Goal: Transaction & Acquisition: Purchase product/service

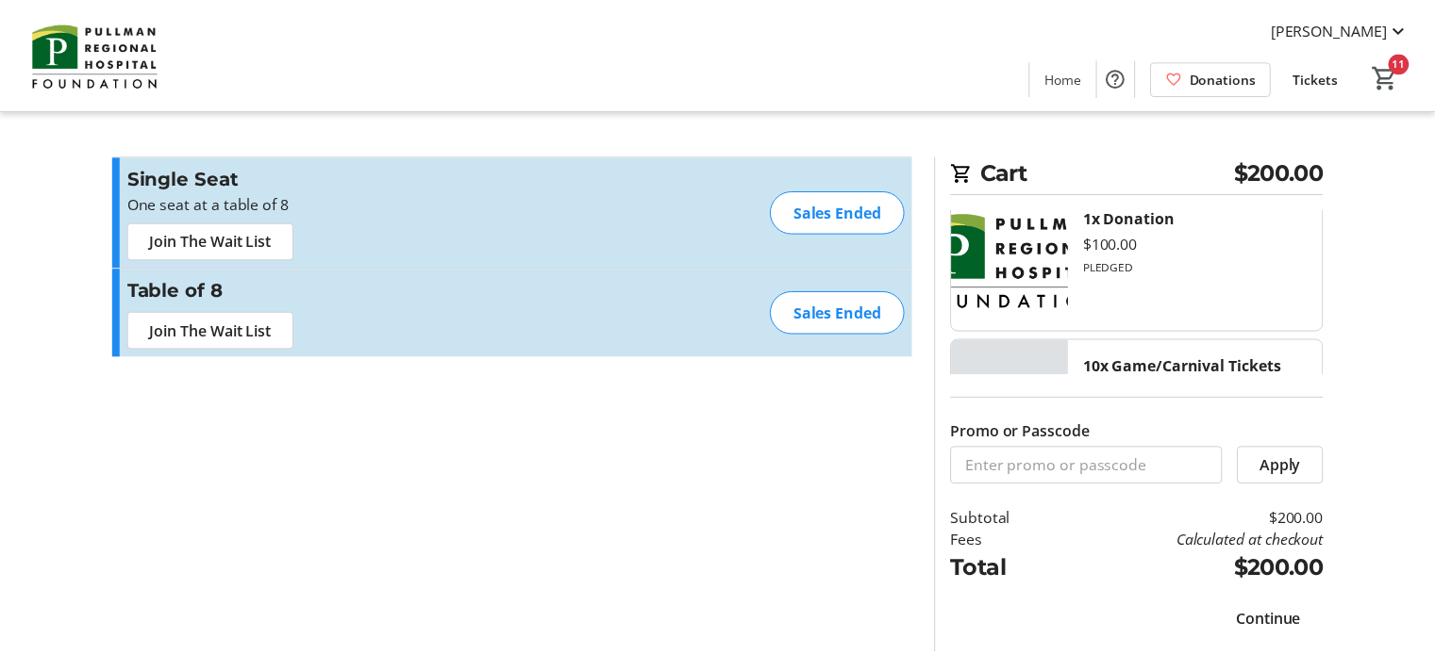
scroll to position [12, 0]
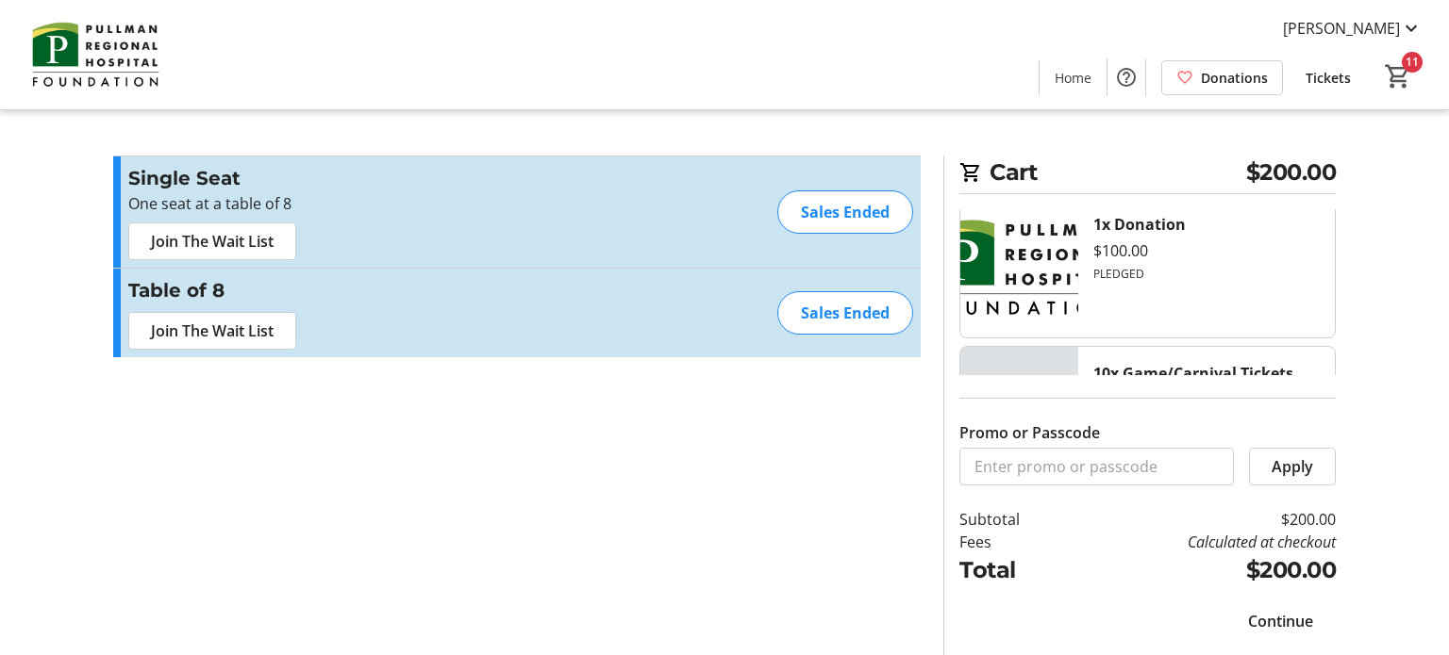
click at [1286, 617] on span "Continue" at bounding box center [1280, 621] width 65 height 23
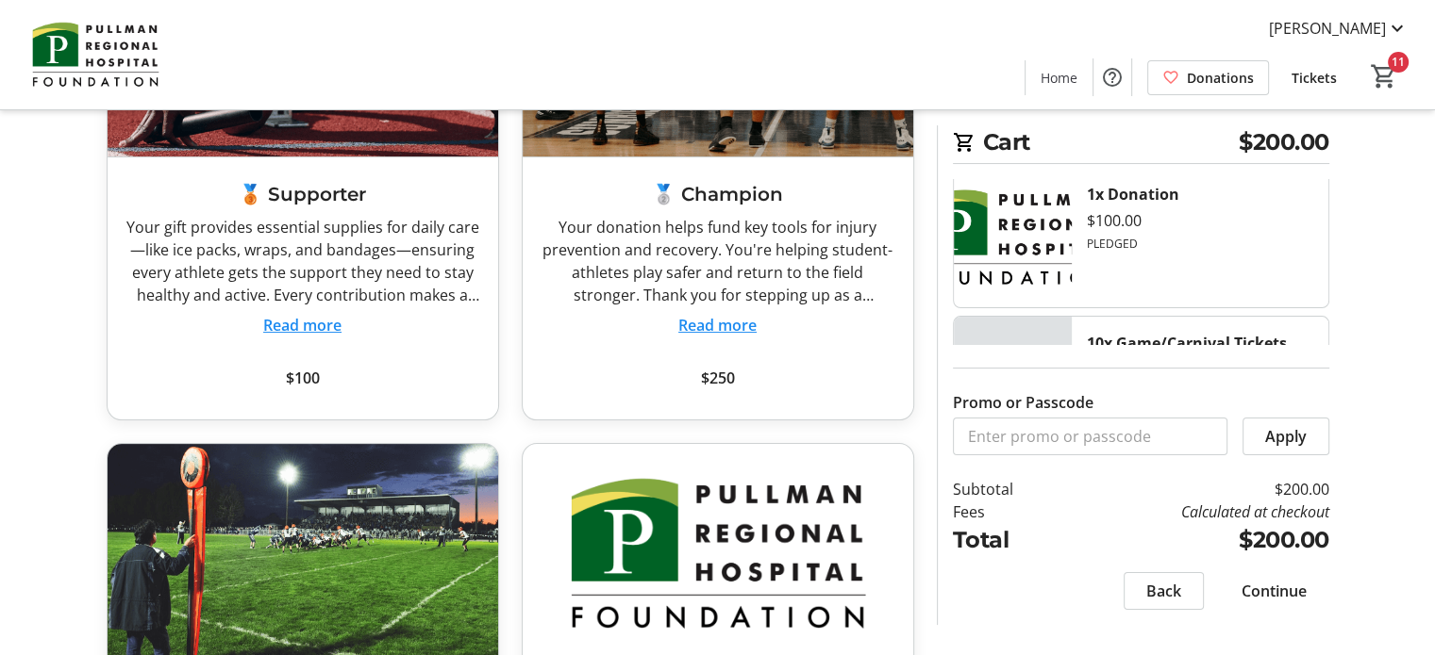
scroll to position [283, 0]
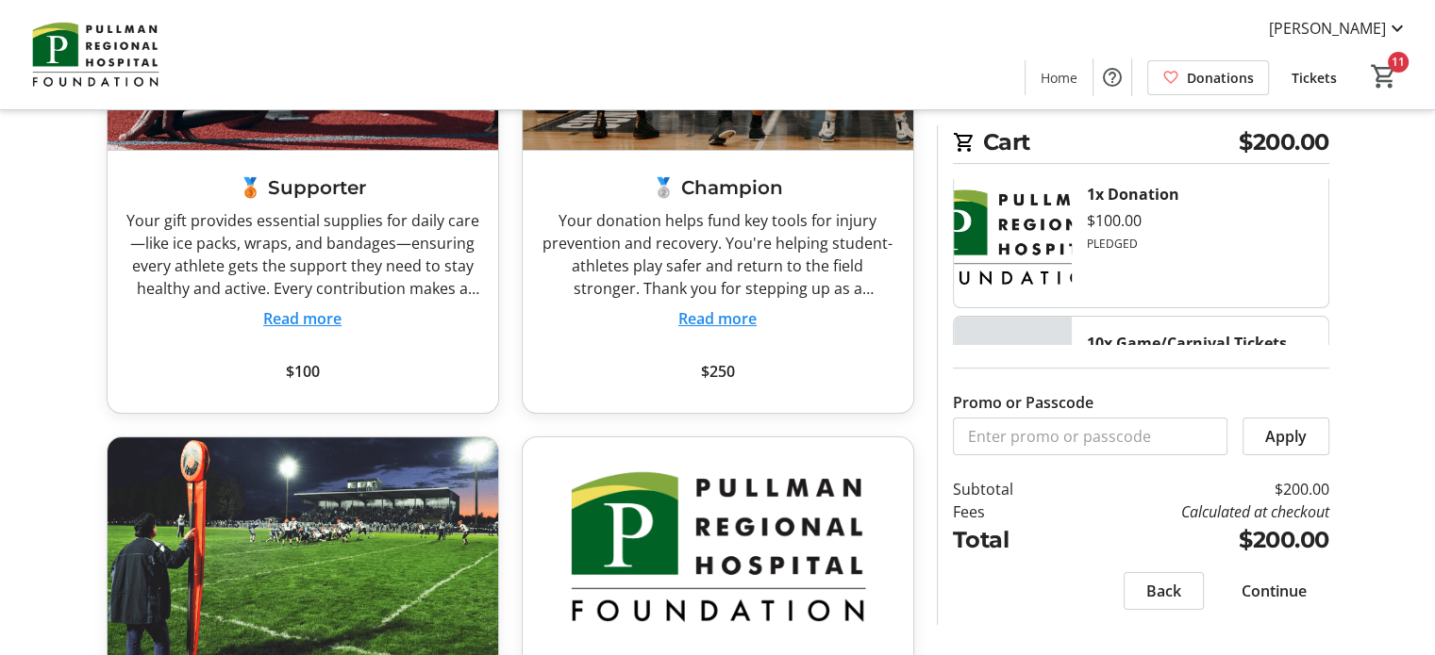
click at [1259, 588] on span "Continue" at bounding box center [1273, 591] width 65 height 23
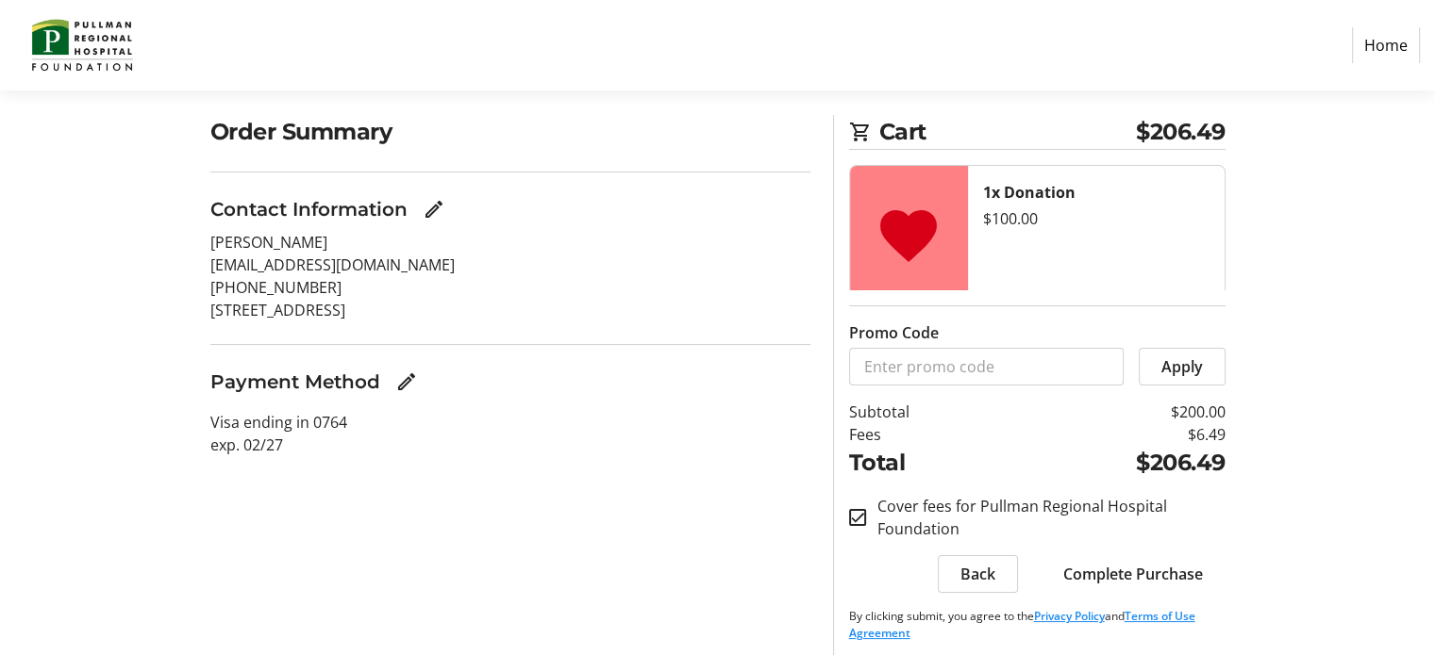
scroll to position [141, 0]
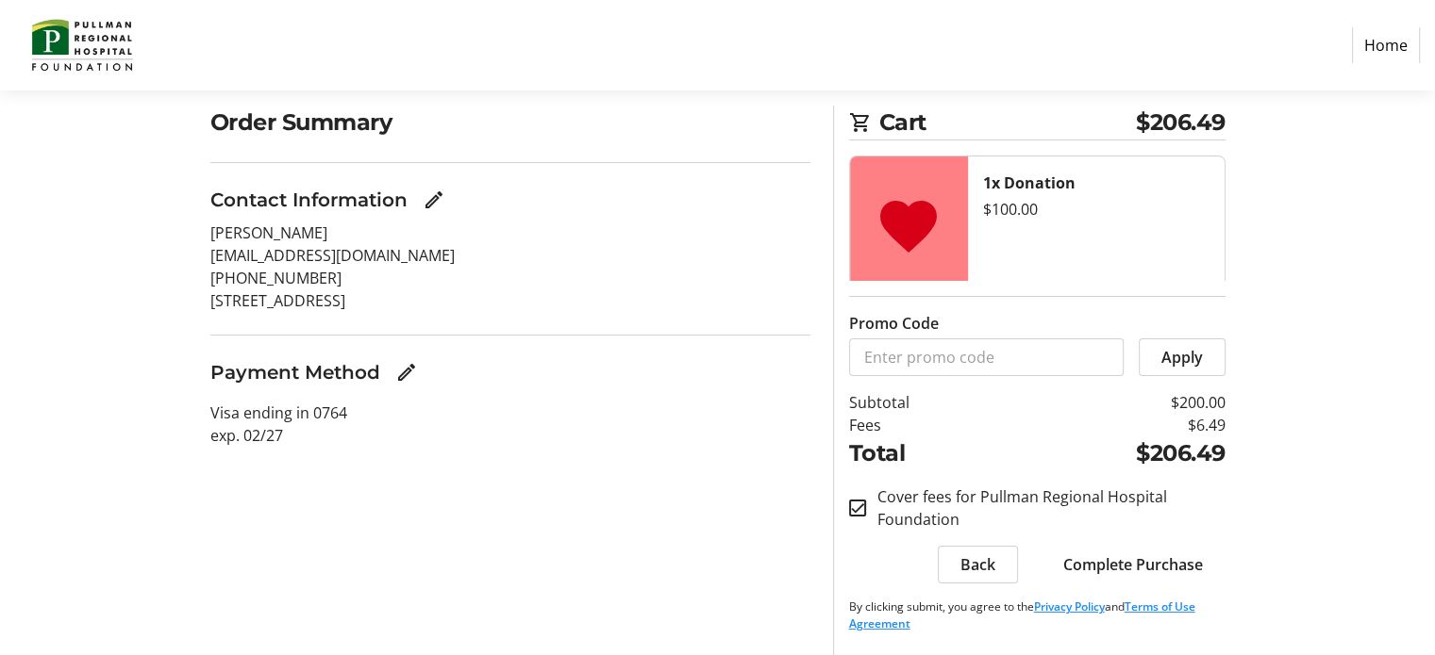
click at [1120, 561] on span "Complete Purchase" at bounding box center [1133, 565] width 140 height 23
